Goal: Transaction & Acquisition: Download file/media

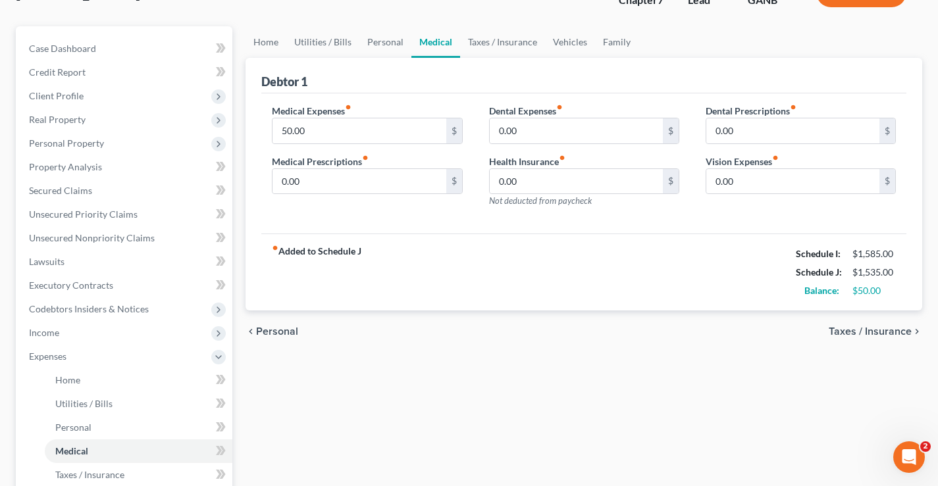
scroll to position [379, 0]
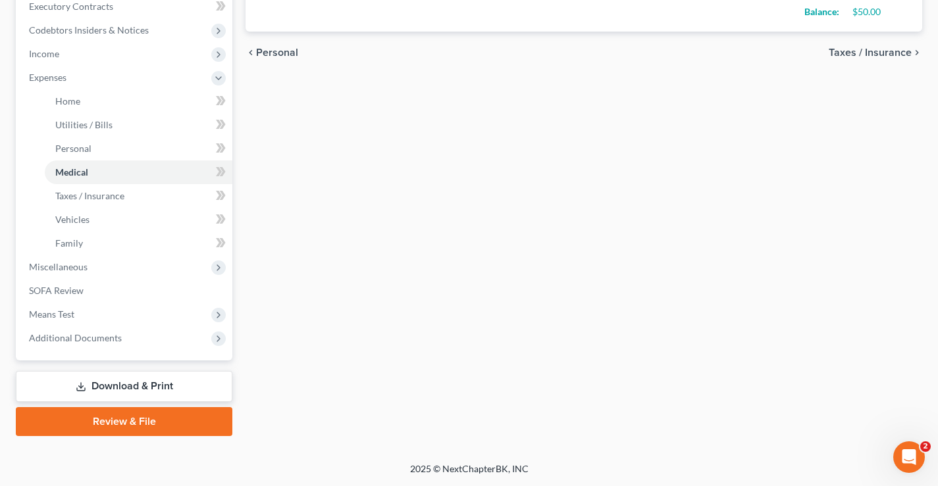
click at [139, 384] on link "Download & Print" at bounding box center [124, 386] width 217 height 31
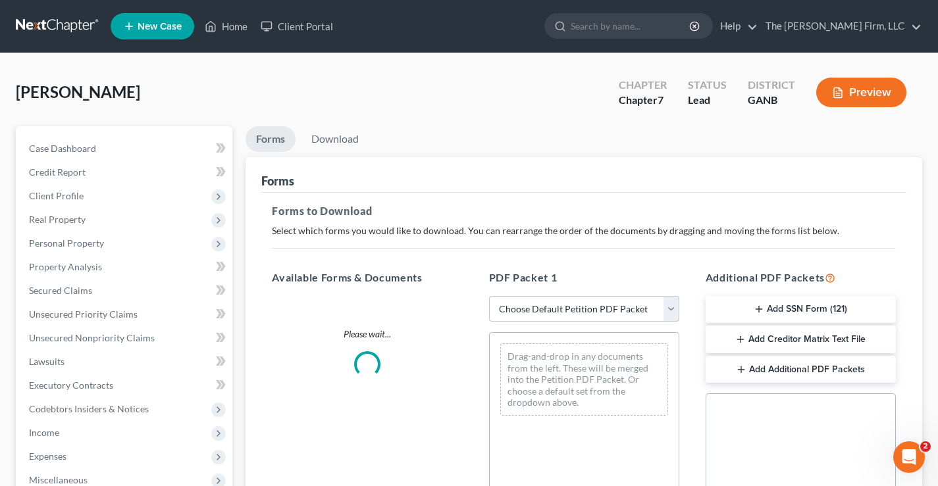
click at [671, 309] on select "Choose Default Petition PDF Packet Complete Bankruptcy Petition (all forms and …" at bounding box center [584, 309] width 190 height 26
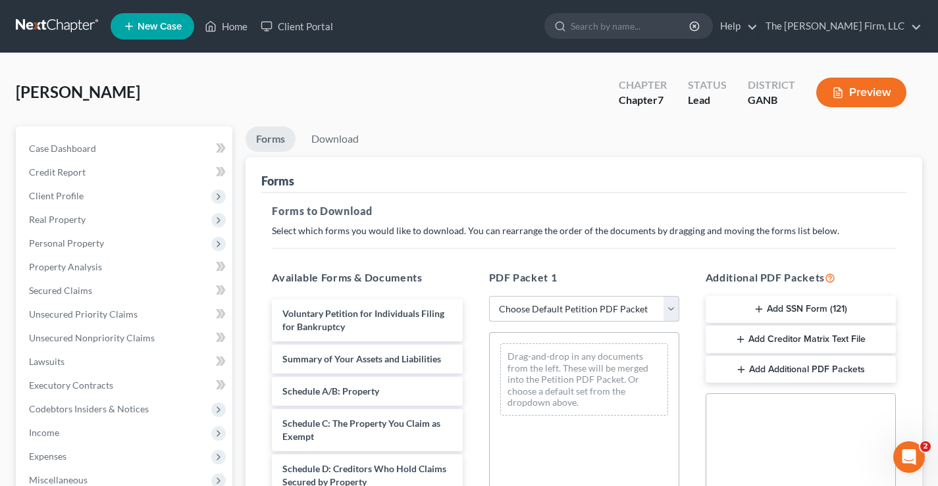
select select "0"
click at [489, 296] on select "Choose Default Petition PDF Packet Complete Bankruptcy Petition (all forms and …" at bounding box center [584, 309] width 190 height 26
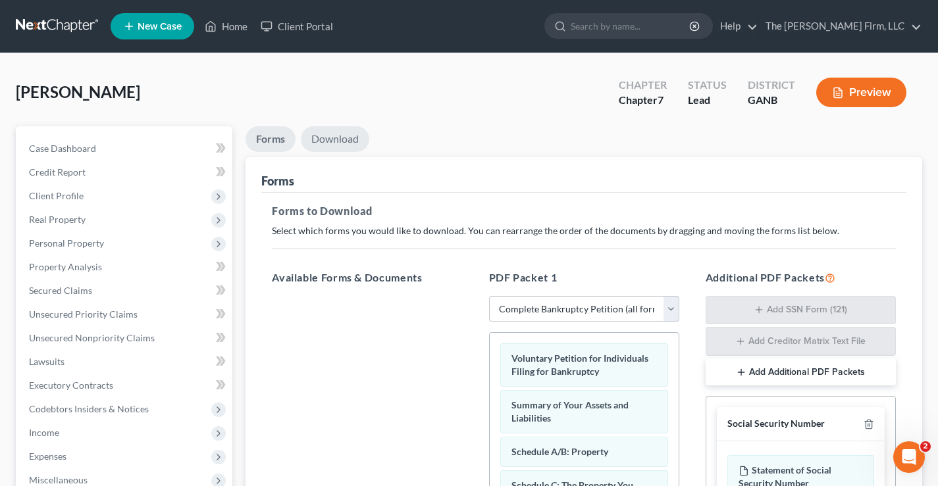
click at [355, 132] on link "Download" at bounding box center [335, 139] width 68 height 26
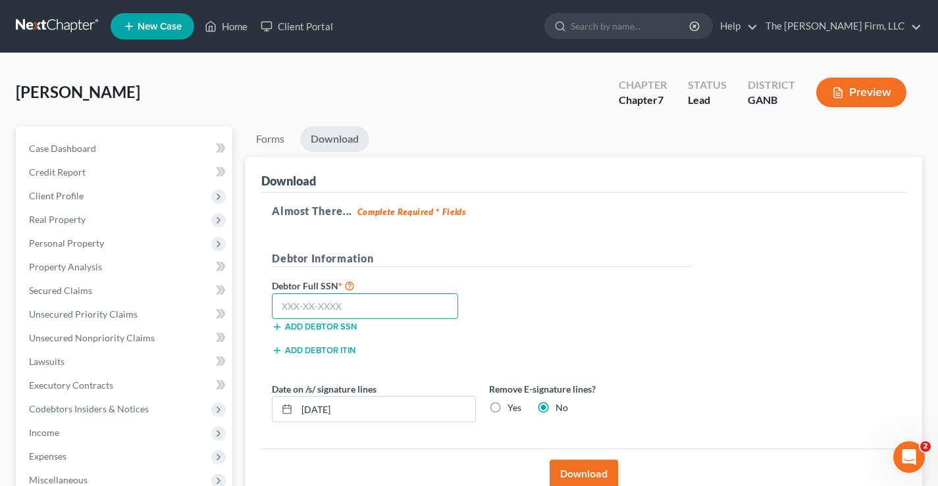
click at [319, 299] on input "text" at bounding box center [365, 307] width 186 height 26
click at [333, 305] on input "text" at bounding box center [365, 307] width 186 height 26
type input "258-84-8516"
click at [459, 148] on ul "Forms Download" at bounding box center [583, 141] width 677 height 31
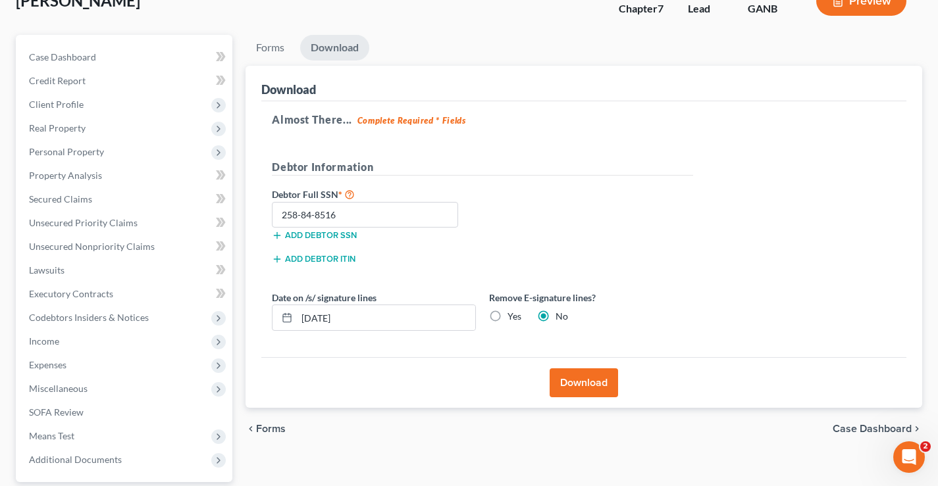
scroll to position [197, 0]
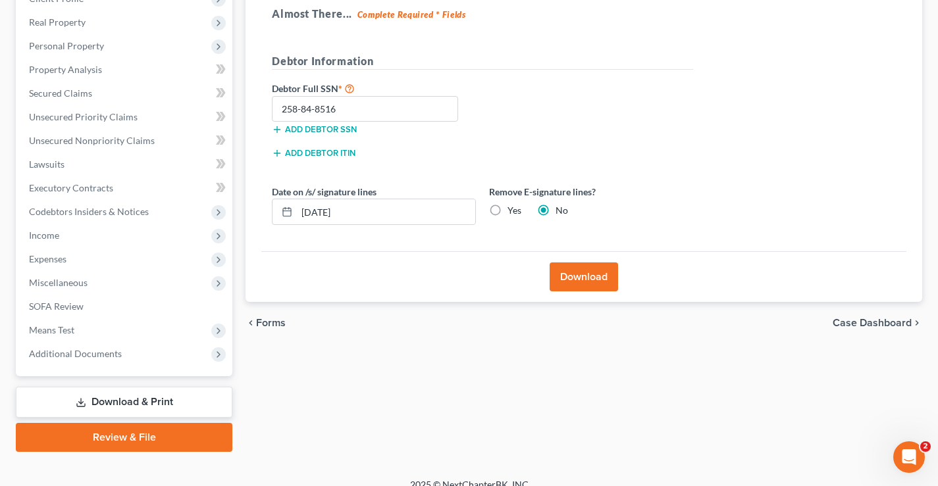
click at [604, 279] on button "Download" at bounding box center [584, 277] width 68 height 29
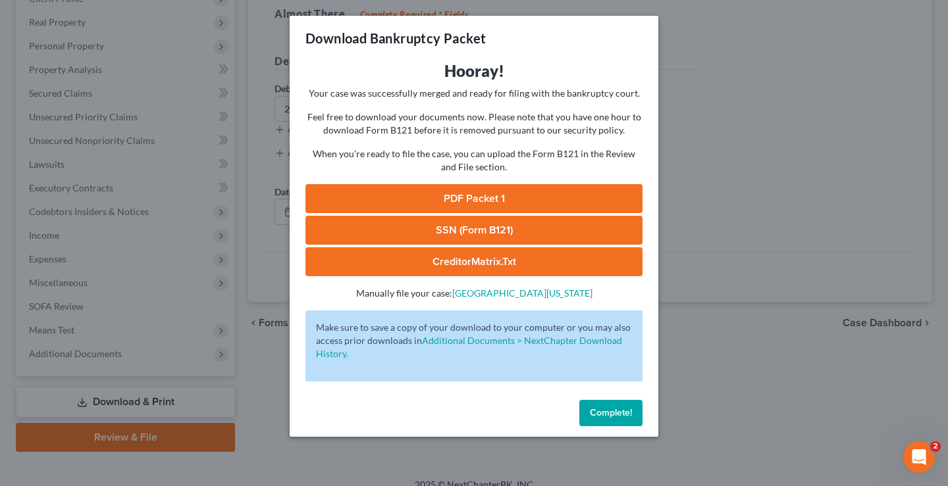
click at [487, 197] on link "PDF Packet 1" at bounding box center [473, 198] width 337 height 29
click at [611, 416] on span "Complete!" at bounding box center [611, 412] width 42 height 11
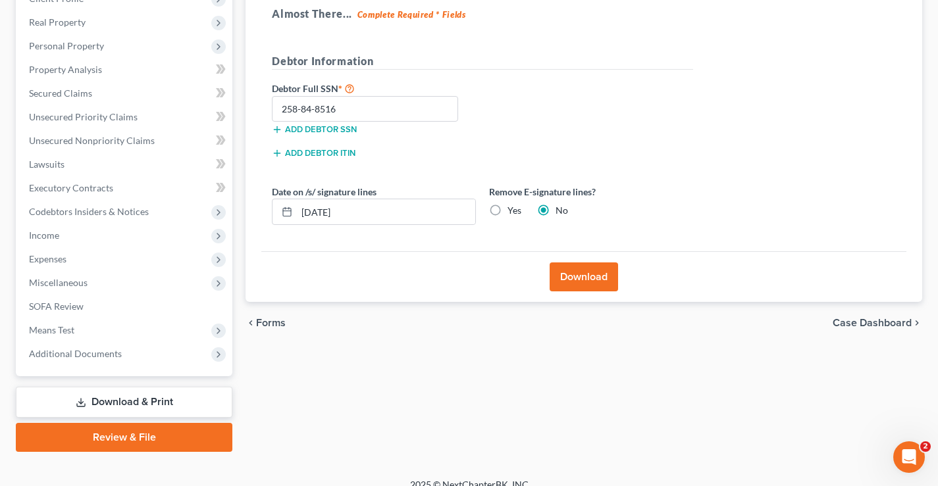
click at [398, 352] on div "Forms Download Forms Forms to Download Select which forms you would like to dow…" at bounding box center [584, 190] width 690 height 523
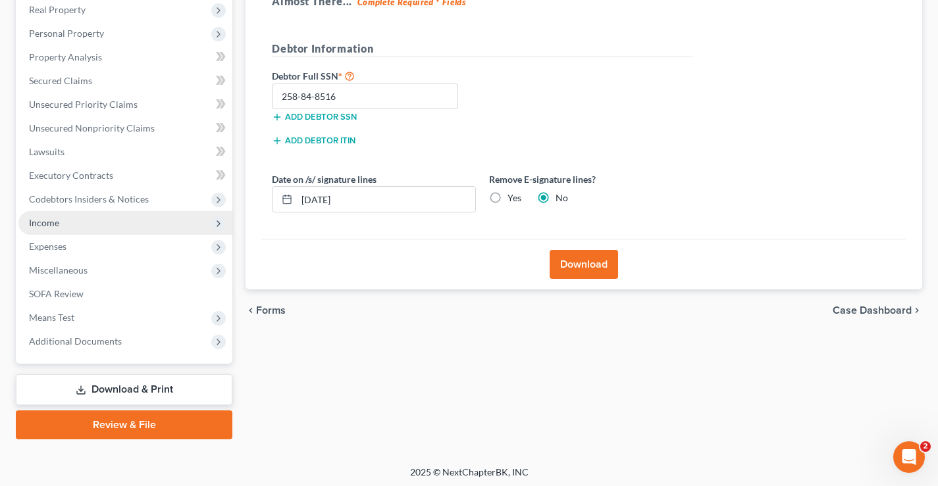
scroll to position [213, 0]
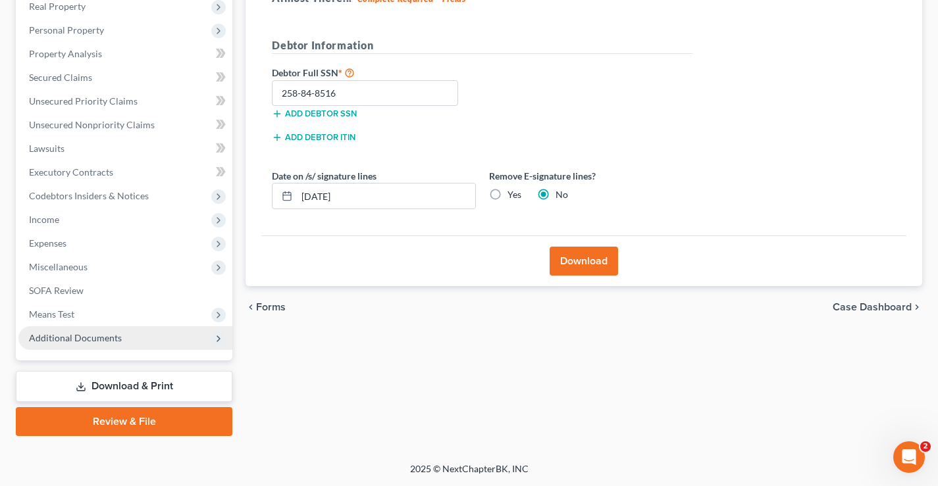
click at [103, 342] on span "Additional Documents" at bounding box center [75, 337] width 93 height 11
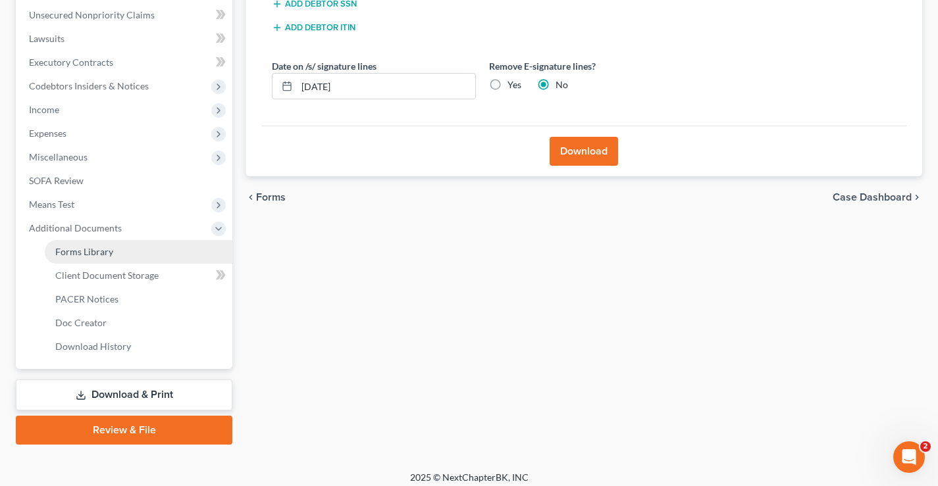
scroll to position [332, 0]
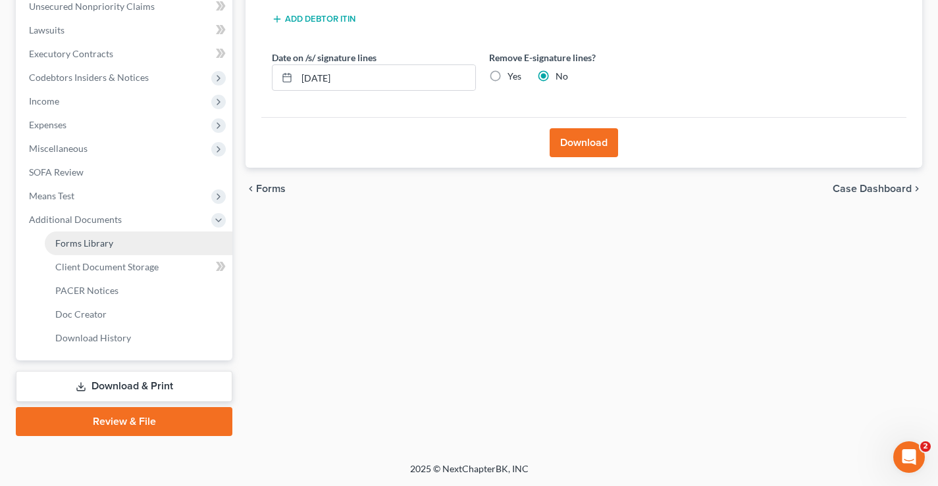
click at [111, 247] on span "Forms Library" at bounding box center [84, 243] width 58 height 11
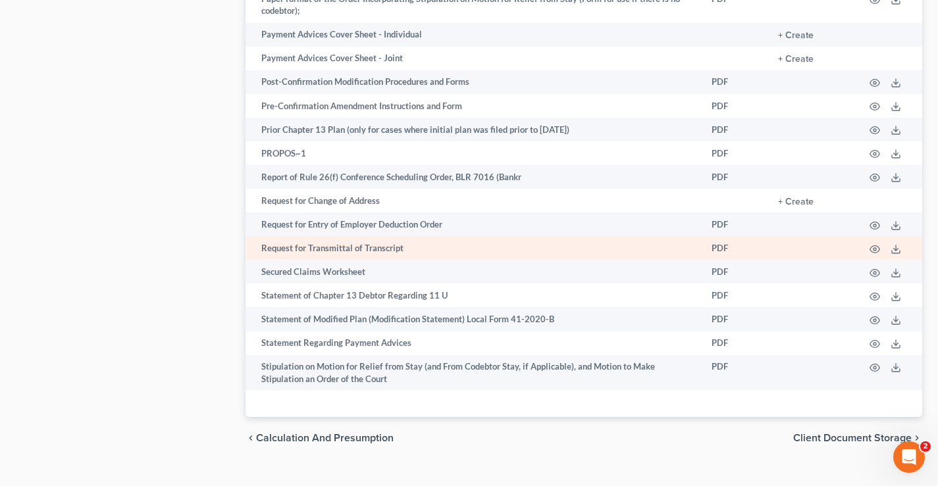
scroll to position [1292, 0]
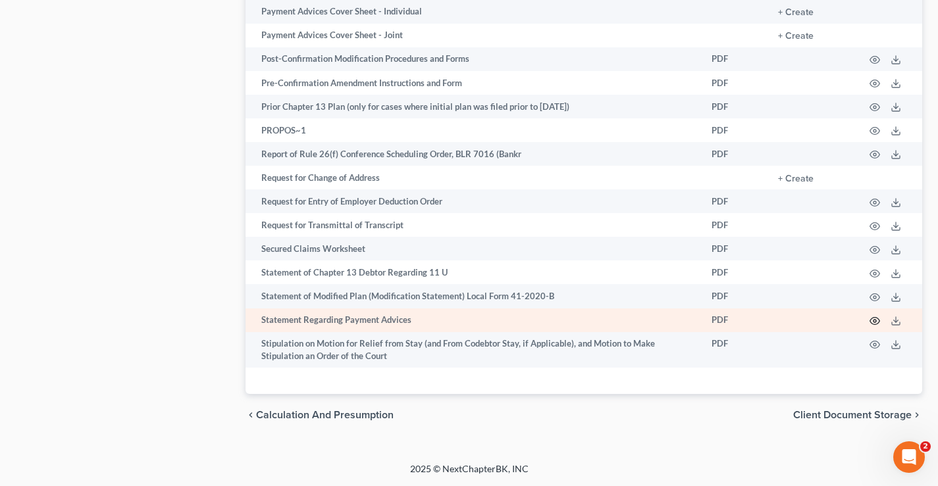
click at [877, 321] on icon "button" at bounding box center [874, 321] width 11 height 11
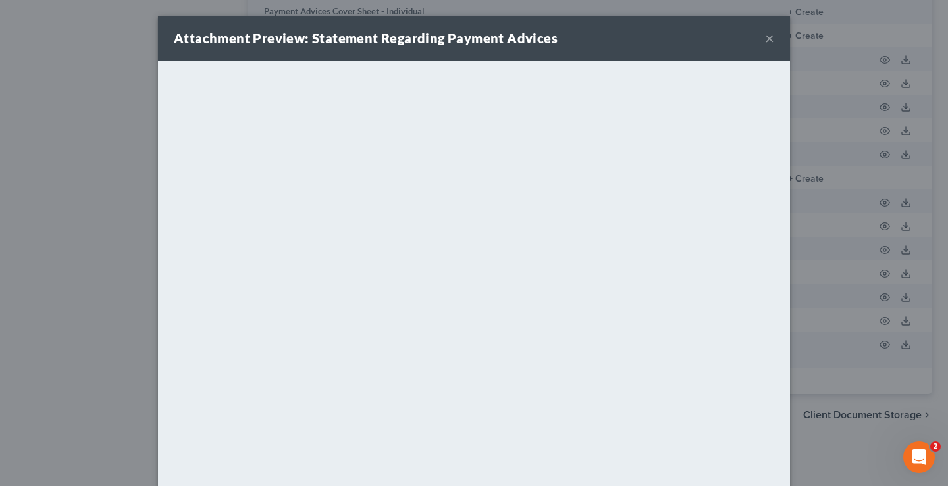
click at [765, 39] on button "×" at bounding box center [769, 38] width 9 height 16
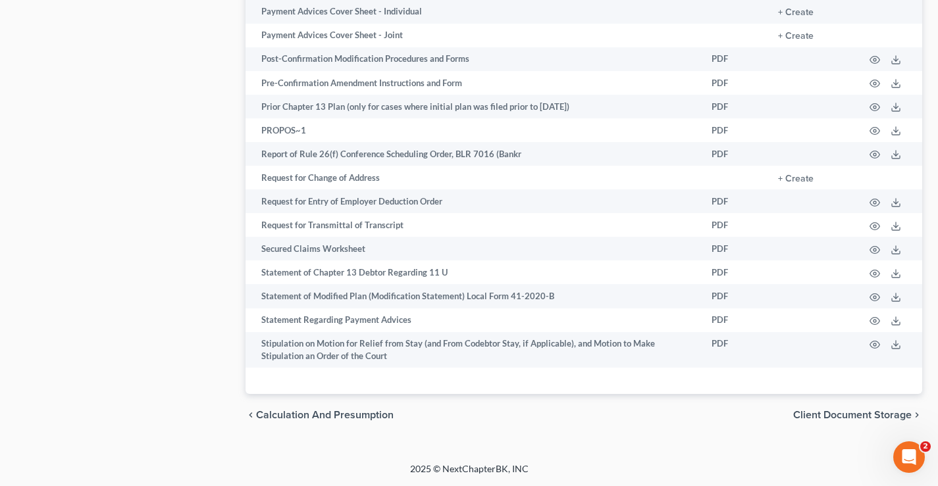
drag, startPoint x: 149, startPoint y: 153, endPoint x: 288, endPoint y: 86, distance: 154.2
